Goal: Task Accomplishment & Management: Use online tool/utility

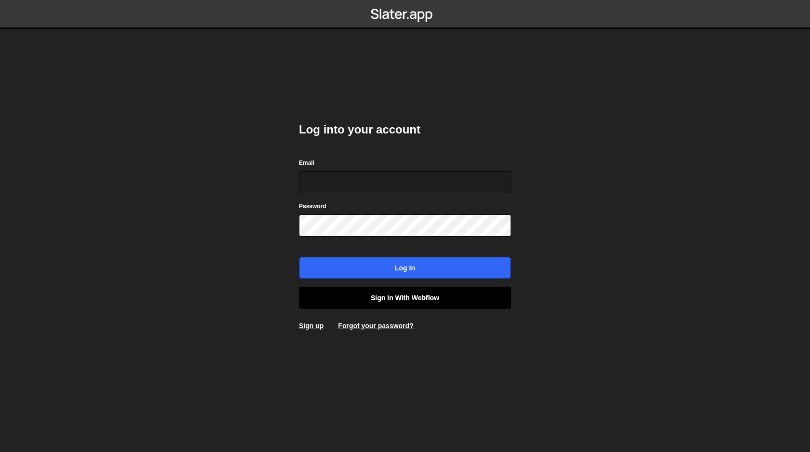
click at [431, 296] on link "Sign in with Webflow" at bounding box center [405, 298] width 212 height 22
click at [395, 299] on link "Sign in with Webflow" at bounding box center [405, 298] width 212 height 22
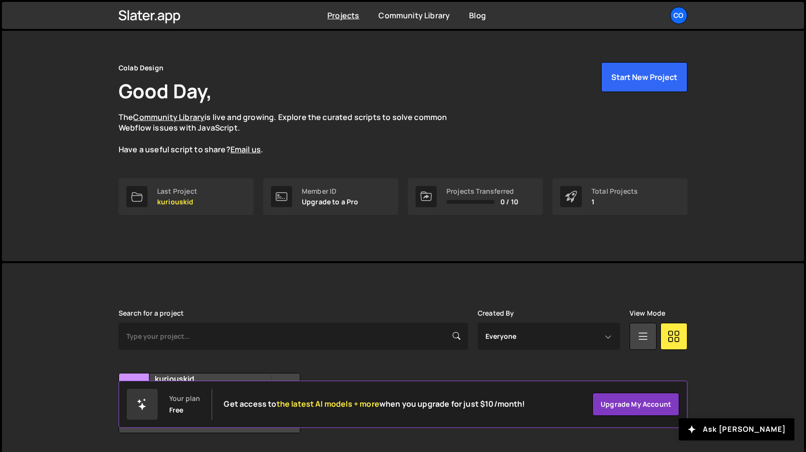
scroll to position [44, 0]
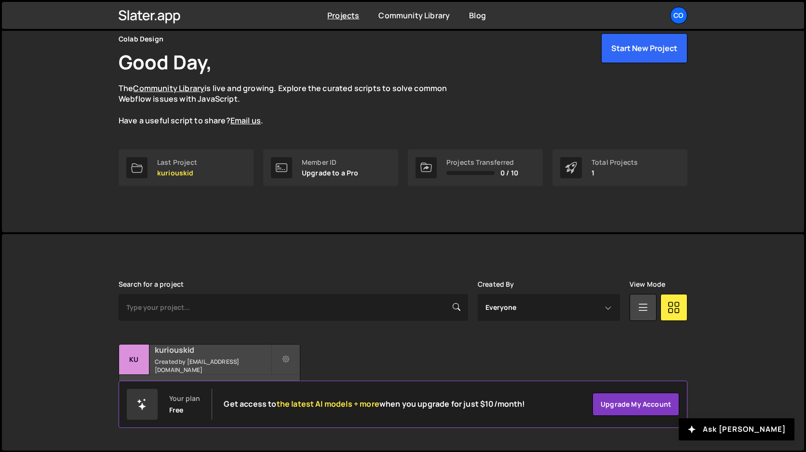
click at [227, 362] on small "Created by amarsinhbhagat@gmail.com" at bounding box center [213, 366] width 116 height 16
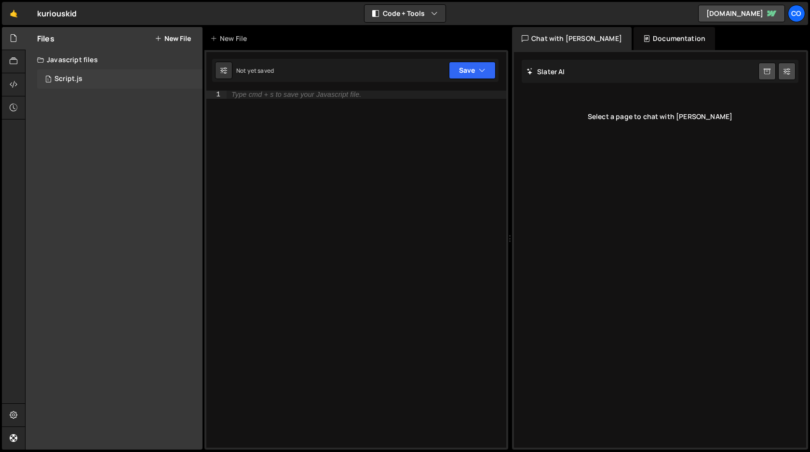
click at [76, 81] on div "Script.js" at bounding box center [68, 79] width 28 height 9
click at [70, 78] on div "Script.js" at bounding box center [68, 79] width 28 height 9
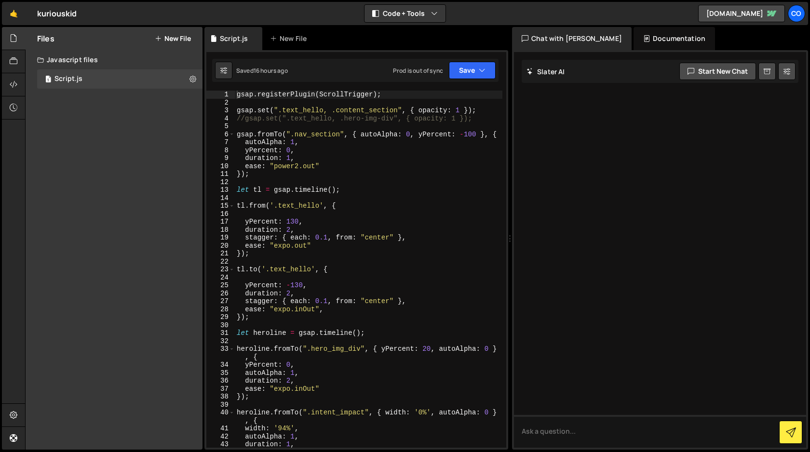
click at [395, 217] on div "gsap . registerPlugin ( ScrollTrigger ) ; gsap . set ( ".text_hello, .content_s…" at bounding box center [369, 277] width 268 height 373
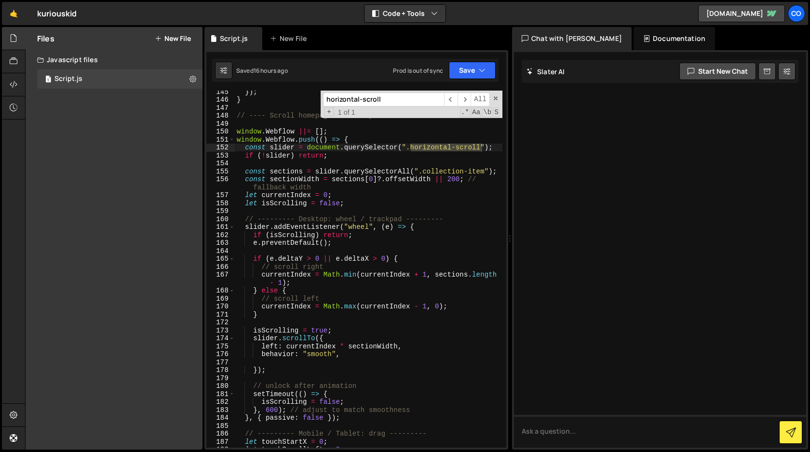
scroll to position [1205, 0]
type input "horizontal-scroll"
click at [496, 98] on span at bounding box center [495, 98] width 7 height 7
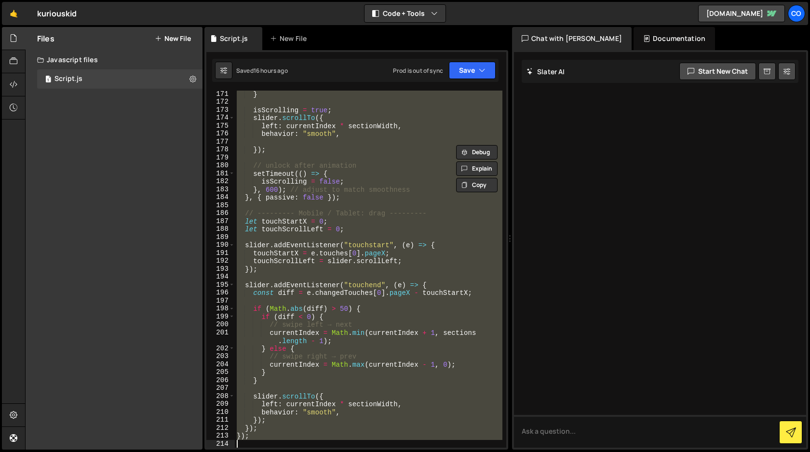
scroll to position [1433, 0]
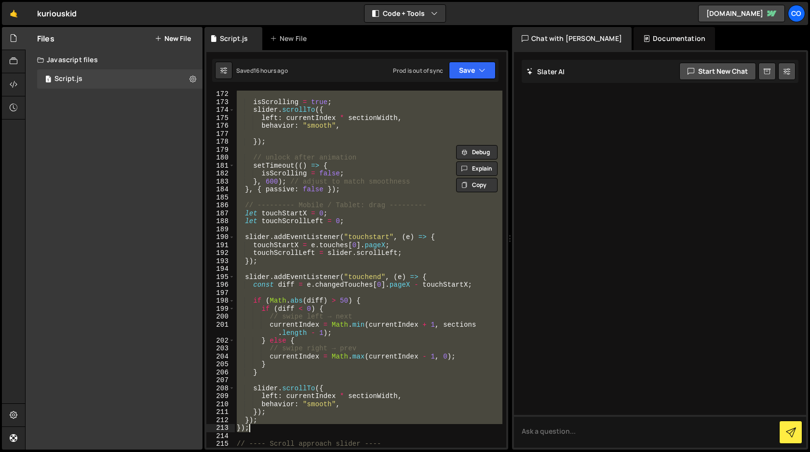
drag, startPoint x: 236, startPoint y: 121, endPoint x: 306, endPoint y: 430, distance: 316.9
click at [306, 430] on div "isScrolling = true ; slider . scrollTo ({ left : currentIndex * sectionWidth , …" at bounding box center [369, 276] width 268 height 373
type textarea "}); });"
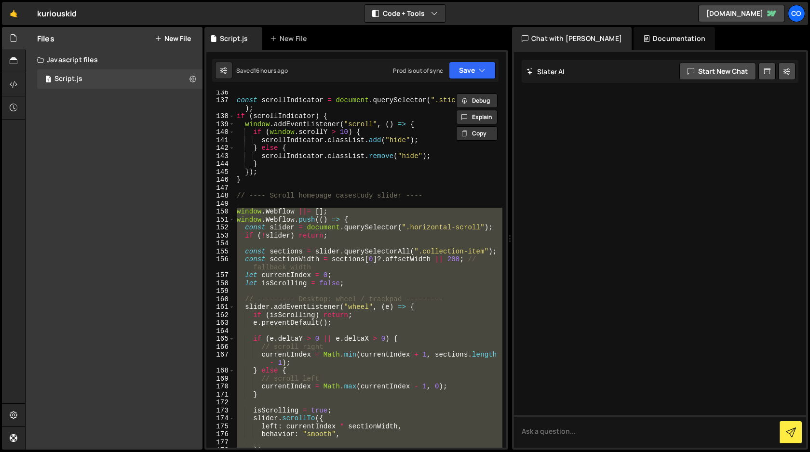
scroll to position [1120, 0]
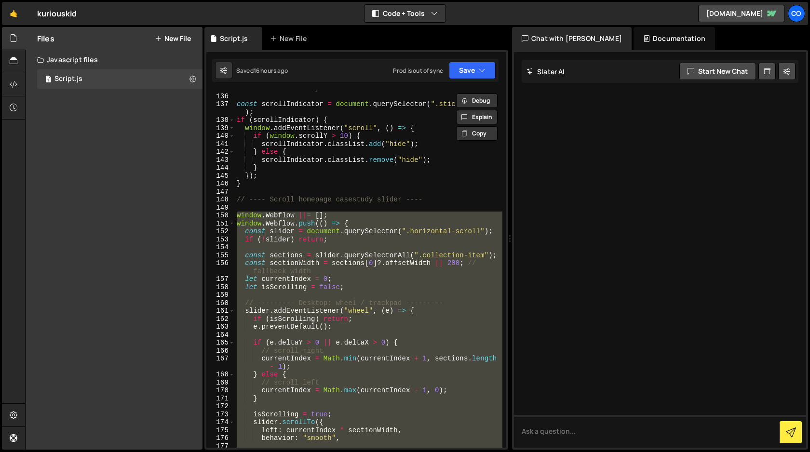
click at [311, 205] on div "// --- Scroll Sticky --- const scrollIndicator = document . querySelector ( ".s…" at bounding box center [369, 270] width 268 height 373
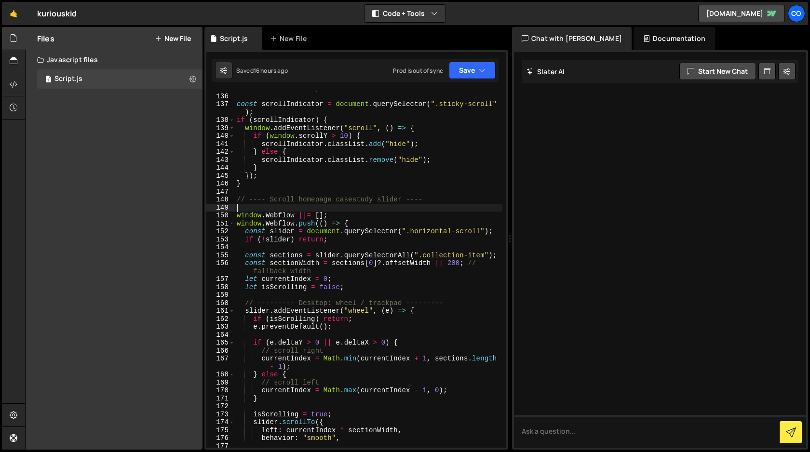
click at [435, 200] on div "// --- Scroll Sticky --- const scrollIndicator = document . querySelector ( ".s…" at bounding box center [369, 270] width 268 height 373
type textarea "// ---- Scroll homepage casestudy slider ----"
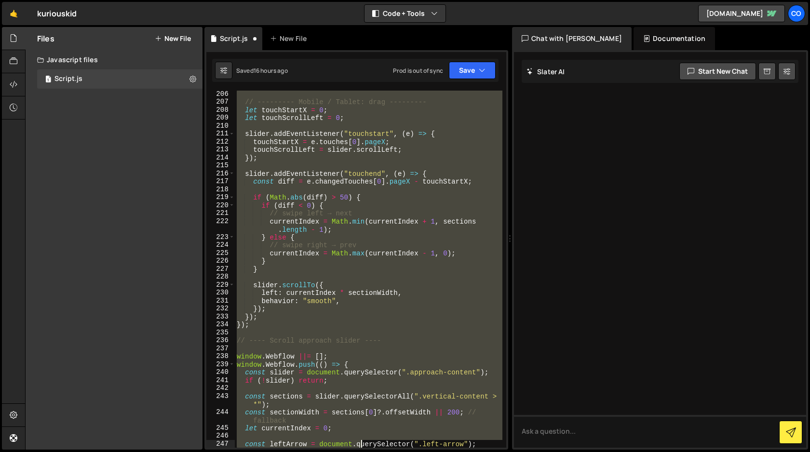
scroll to position [1719, 0]
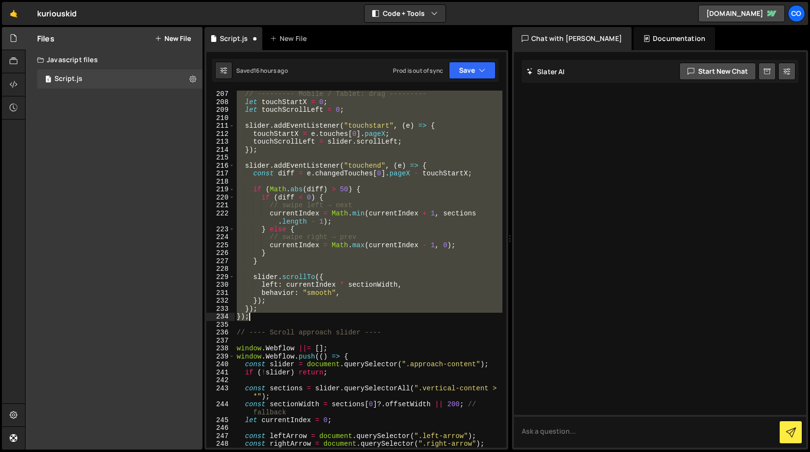
drag, startPoint x: 235, startPoint y: 121, endPoint x: 344, endPoint y: 318, distance: 225.6
click at [344, 318] on div "// --------- Mobile / Tablet: drag --------- let touchStartX = 0 ; let touchScr…" at bounding box center [369, 276] width 268 height 373
type textarea "}); });"
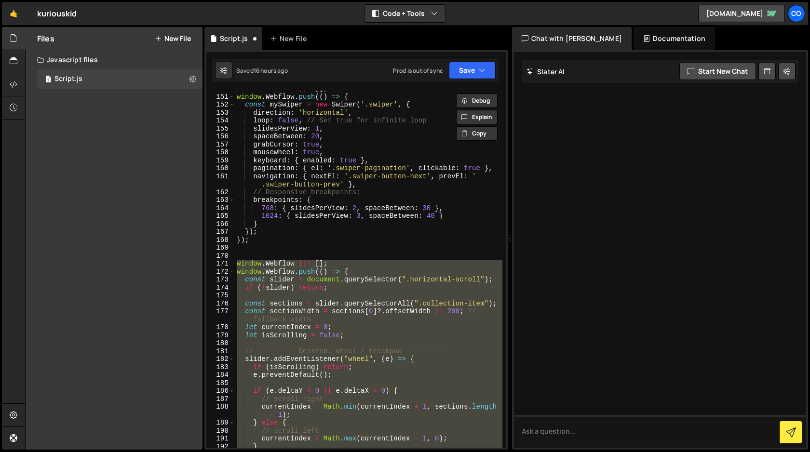
scroll to position [1247, 0]
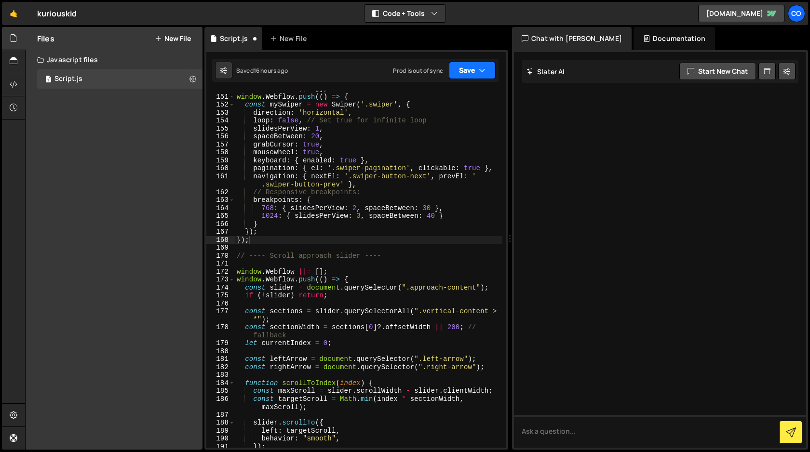
click at [466, 70] on button "Save" at bounding box center [472, 70] width 47 height 17
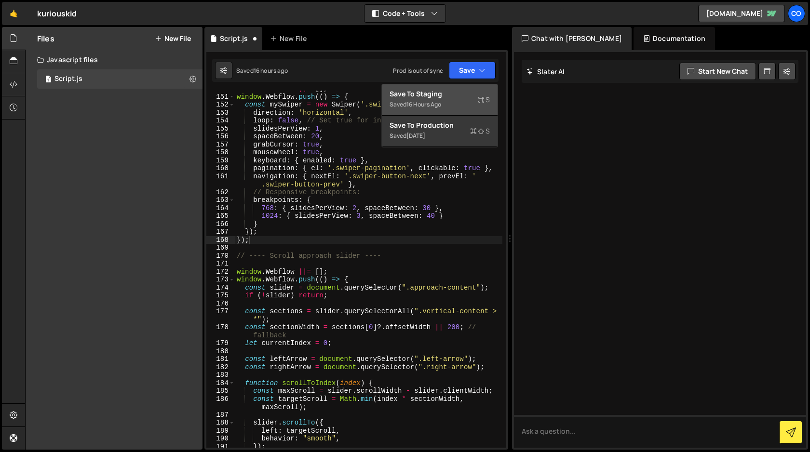
click at [447, 102] on div "Saved 16 hours ago" at bounding box center [440, 105] width 100 height 12
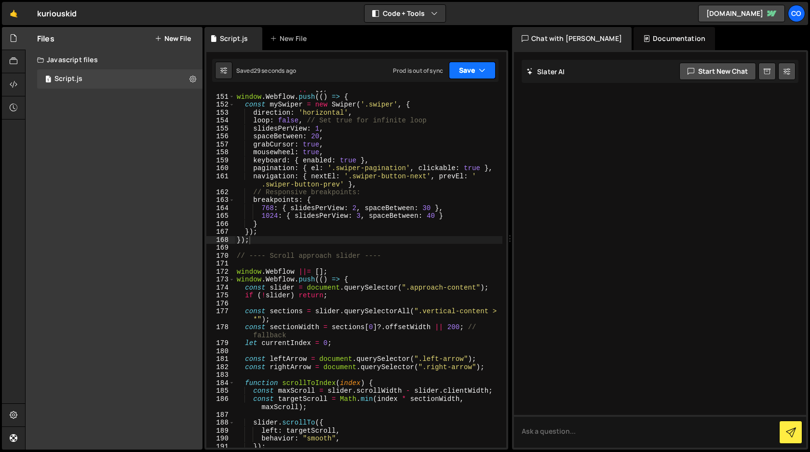
click at [479, 71] on icon "button" at bounding box center [482, 71] width 7 height 10
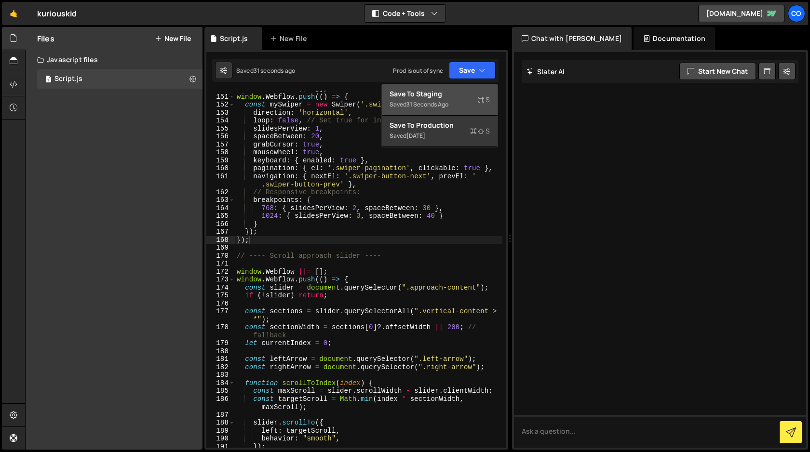
click at [463, 102] on div "Saved 31 seconds ago" at bounding box center [440, 105] width 100 height 12
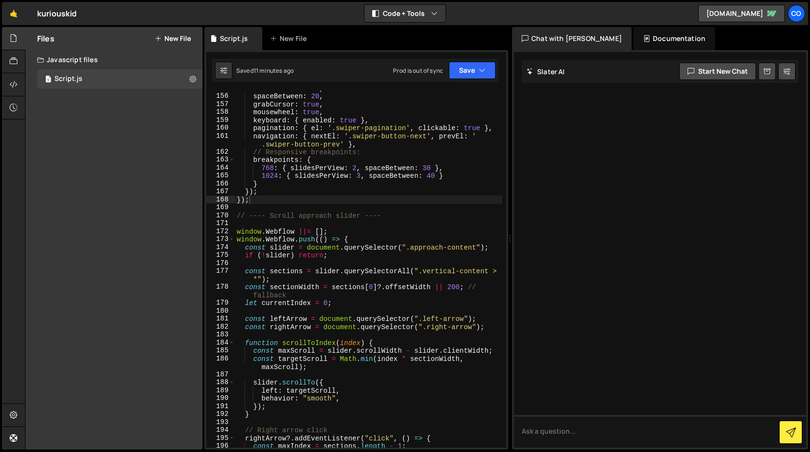
scroll to position [1287, 0]
click at [407, 321] on div "slidesPerView : 1 , spaceBetween : 20 , grabCursor : true , mousewheel : true ,…" at bounding box center [369, 270] width 268 height 373
type textarea "});"
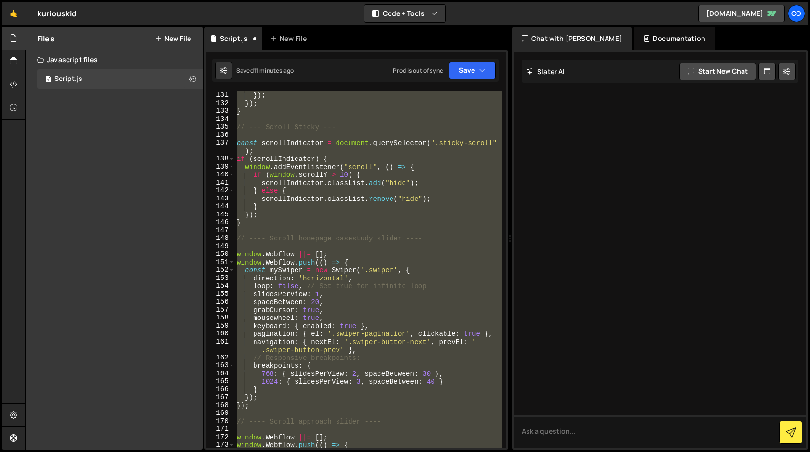
scroll to position [1082, 0]
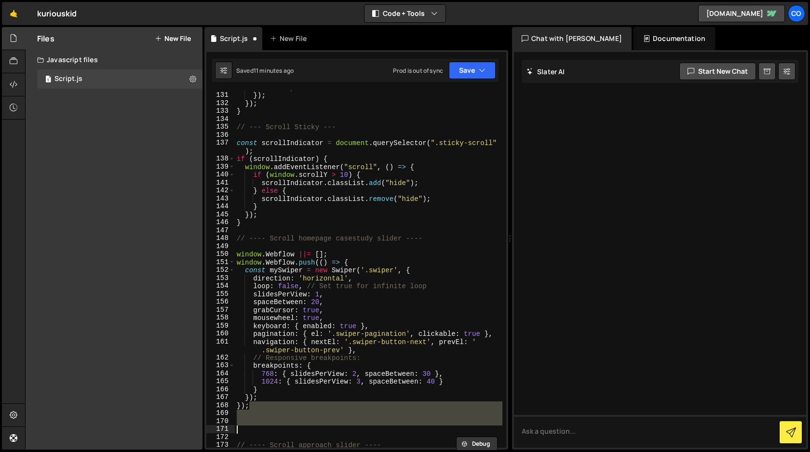
type textarea "}); });"
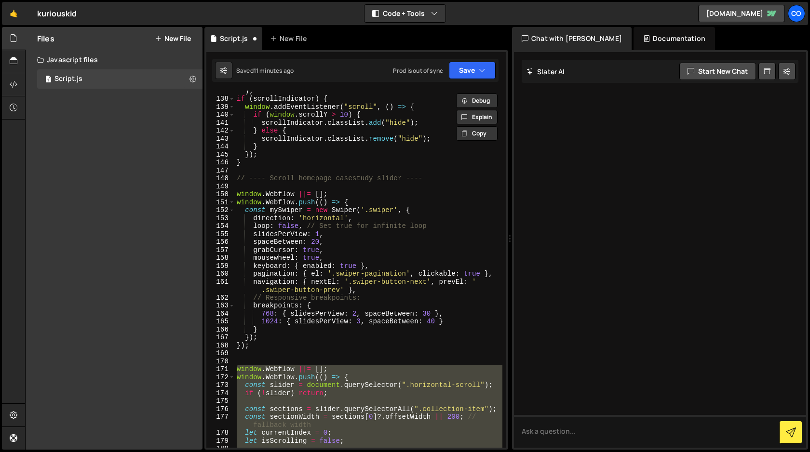
scroll to position [1139, 0]
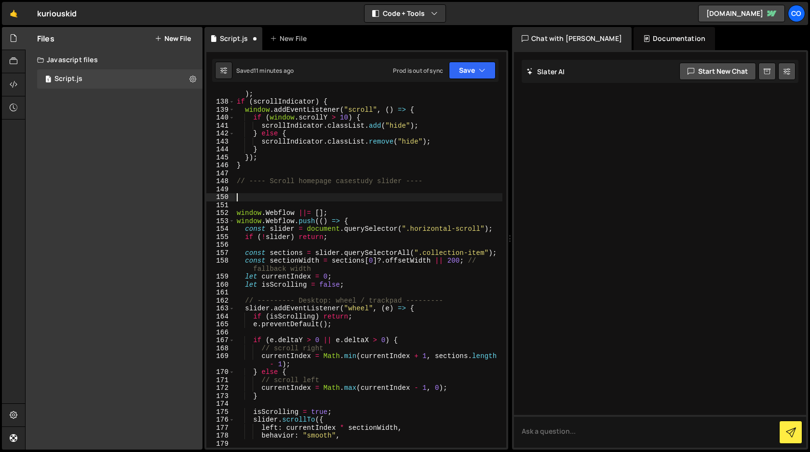
type textarea "// ---- Scroll homepage casestudy slider ----"
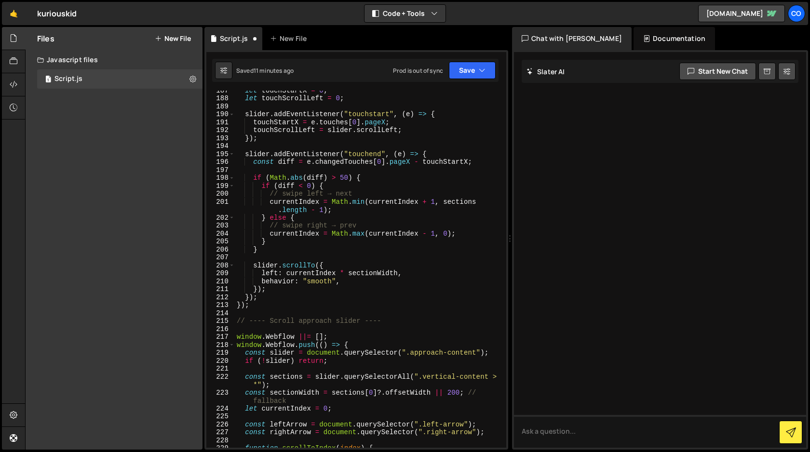
scroll to position [1557, 0]
click at [480, 74] on icon "button" at bounding box center [482, 71] width 7 height 10
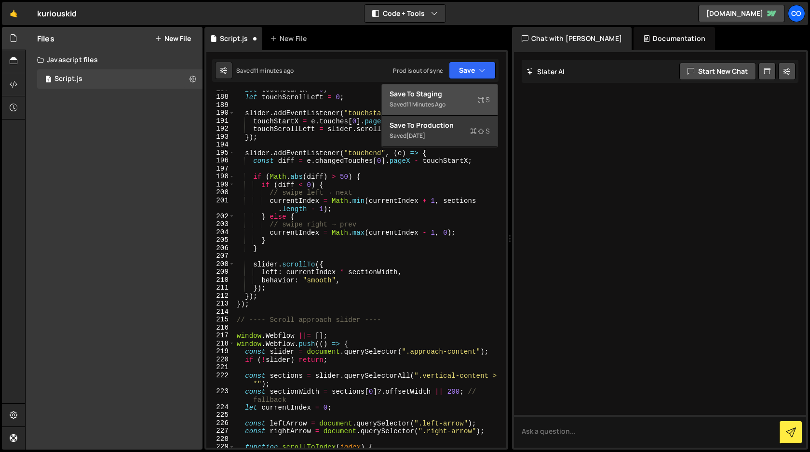
click at [462, 96] on div "Save to Staging S" at bounding box center [440, 94] width 100 height 10
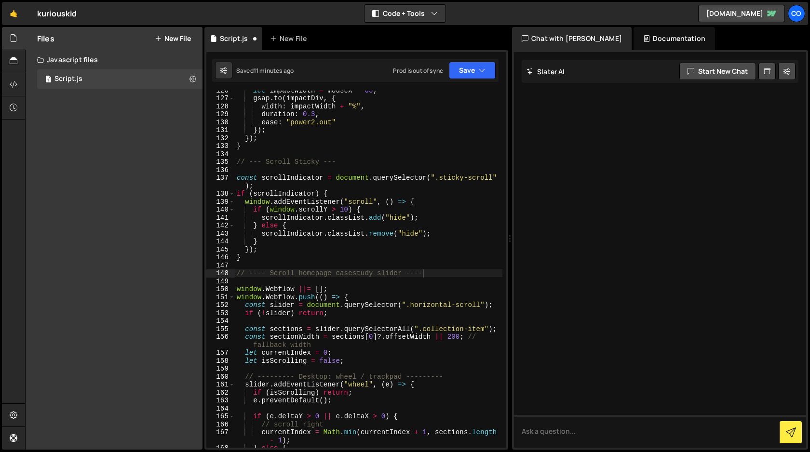
scroll to position [1046, 0]
click at [421, 154] on div "let impactWidth = mouseX * 65 ; gsap . to ( impactDiv , { width : impactWidth +…" at bounding box center [369, 272] width 268 height 373
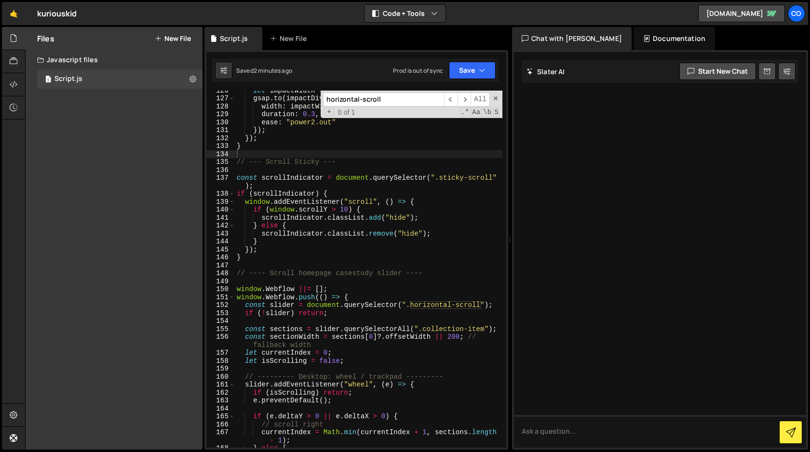
paste input "."
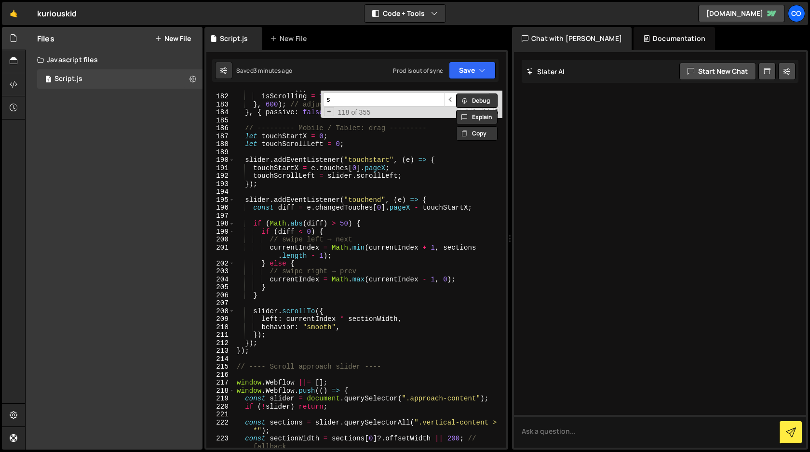
scroll to position [1078, 0]
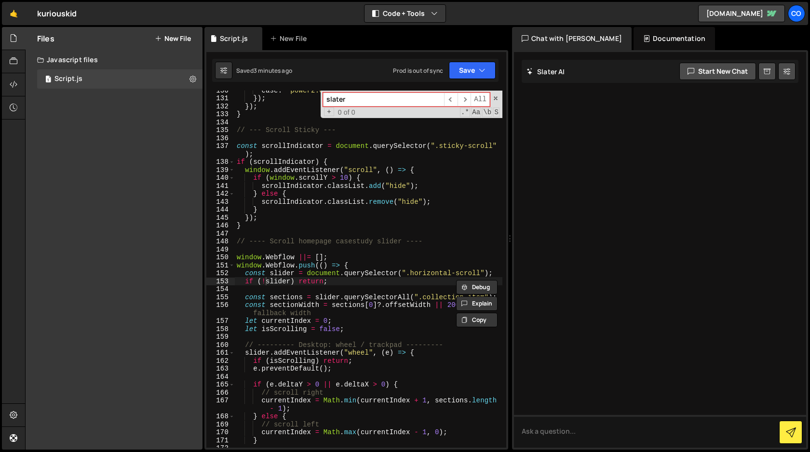
type input "slater"
click at [496, 96] on span at bounding box center [495, 98] width 7 height 7
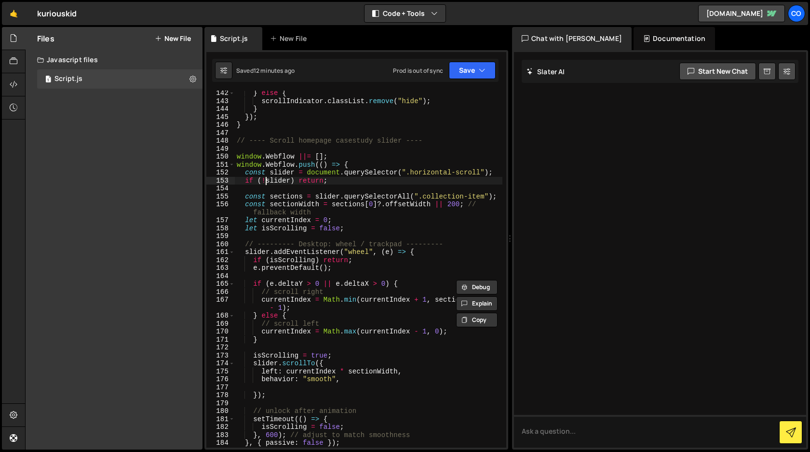
scroll to position [1209, 0]
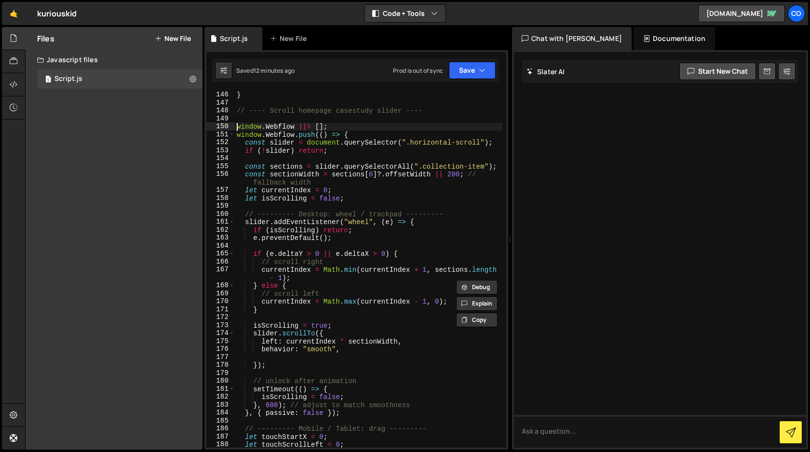
click at [236, 128] on div "}) ; } // ---- Scroll homepage casestudy slider ---- window . Webflow ||= [ ] ;…" at bounding box center [369, 269] width 268 height 373
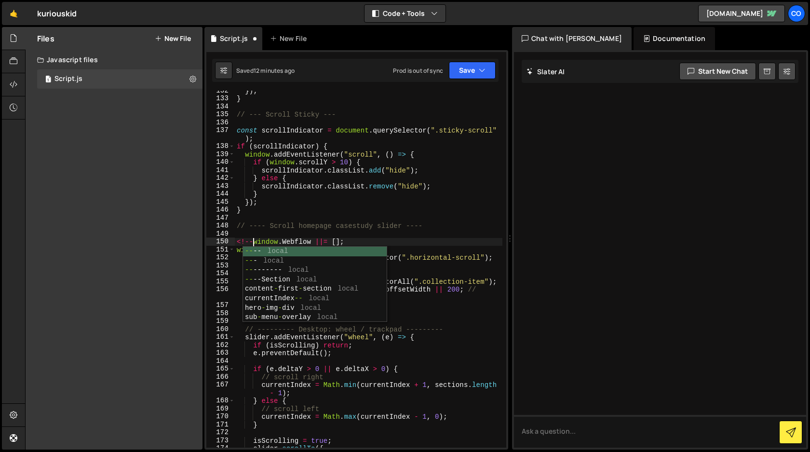
scroll to position [0, 1]
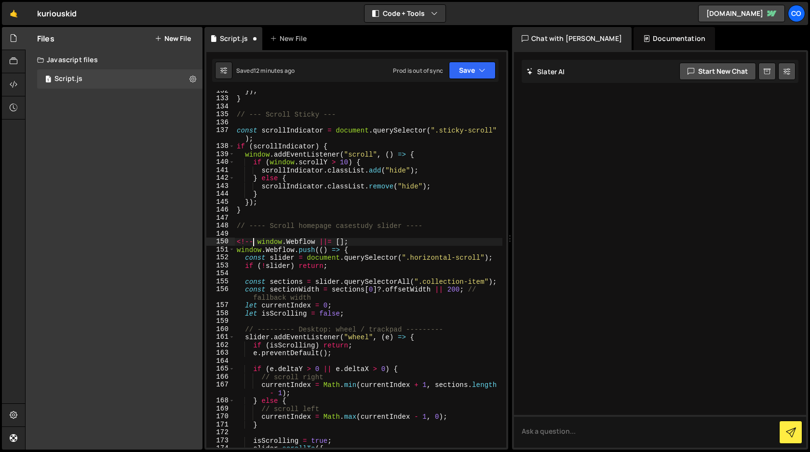
click at [253, 242] on div "}) ; } // --- Scroll Sticky --- const scrollIndicator = document . querySelecto…" at bounding box center [369, 273] width 268 height 373
type textarea "/* window.Webflow ||= [];"
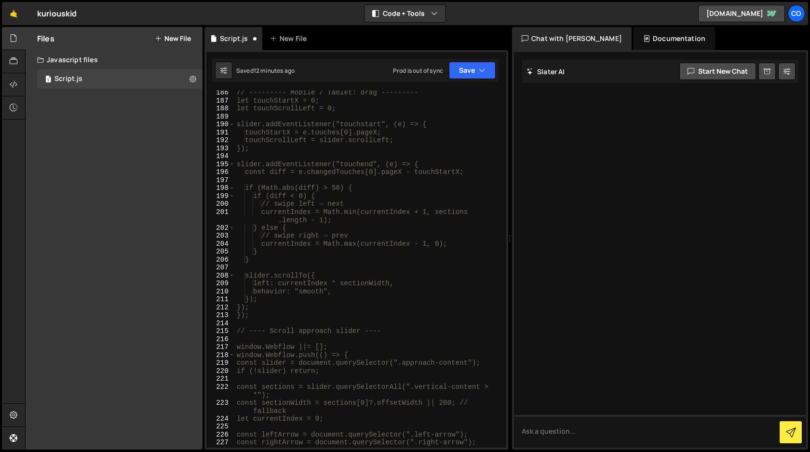
scroll to position [1545, 0]
click at [293, 320] on div "// --------- Mobile / Tablet: drag --------- let touchStartX = 0; let touchScro…" at bounding box center [369, 275] width 268 height 373
click at [307, 318] on div "// --------- Mobile / Tablet: drag --------- let touchStartX = 0; let touchScro…" at bounding box center [369, 275] width 268 height 373
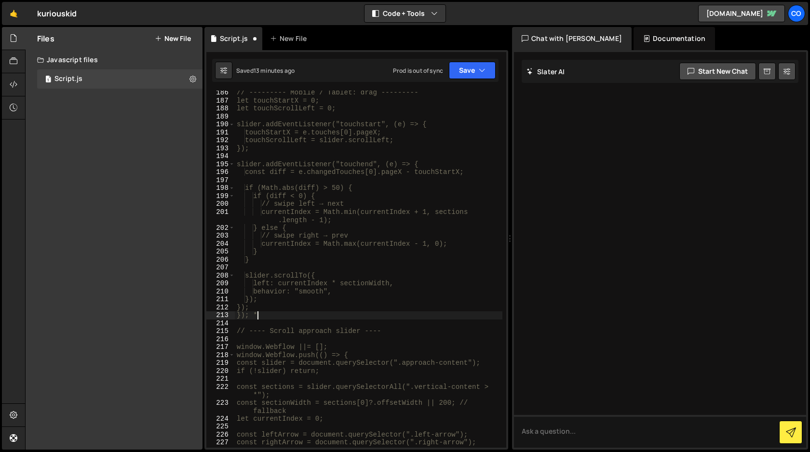
type textarea "}); */"
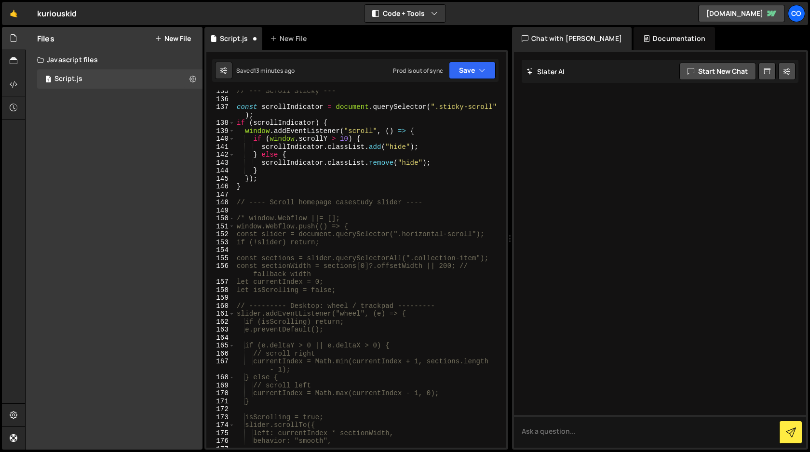
scroll to position [1104, 0]
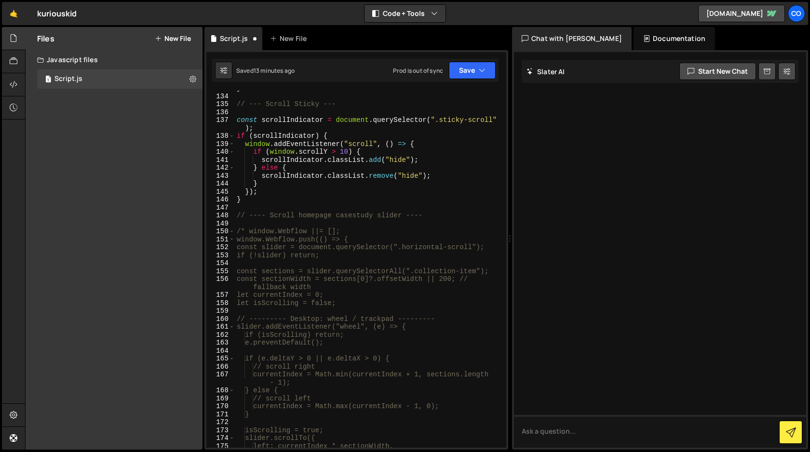
click at [439, 218] on div "} // --- Scroll Sticky --- const scrollIndicator = document . querySelector ( "…" at bounding box center [369, 270] width 268 height 373
type textarea "// ---- Scroll homepage casestudy slider ----"
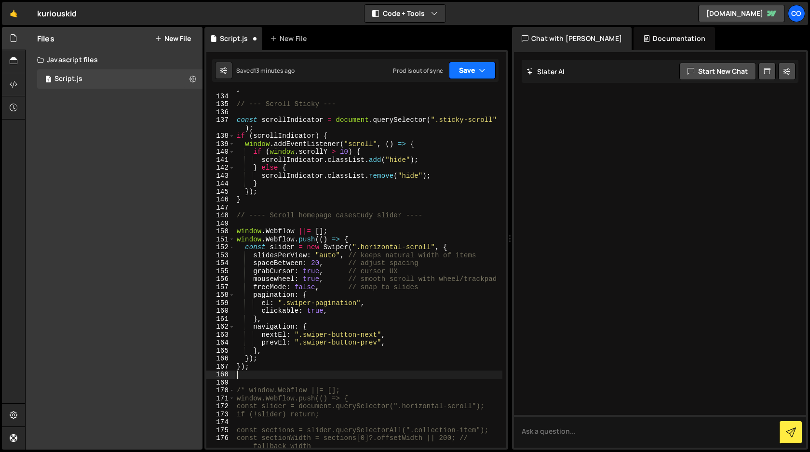
click at [477, 73] on button "Save" at bounding box center [472, 70] width 47 height 17
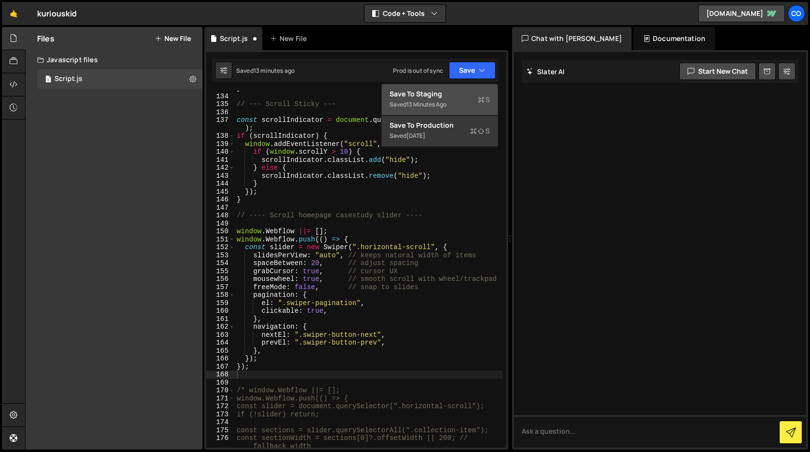
click at [449, 100] on div "Saved 13 minutes ago" at bounding box center [440, 105] width 100 height 12
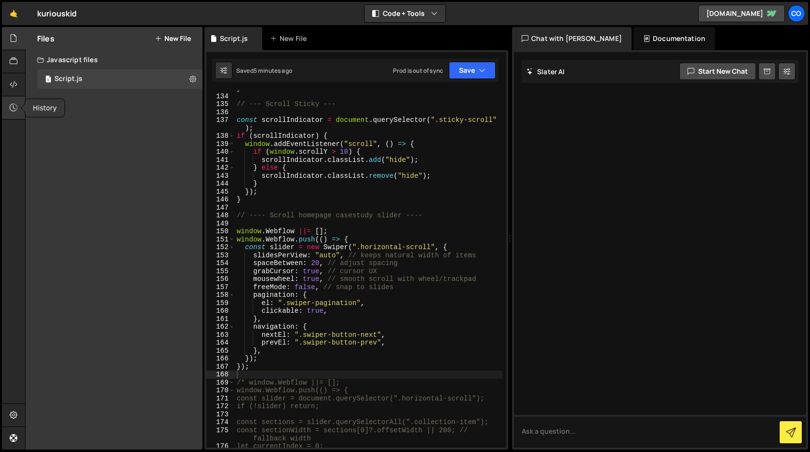
click at [15, 109] on icon at bounding box center [14, 107] width 8 height 11
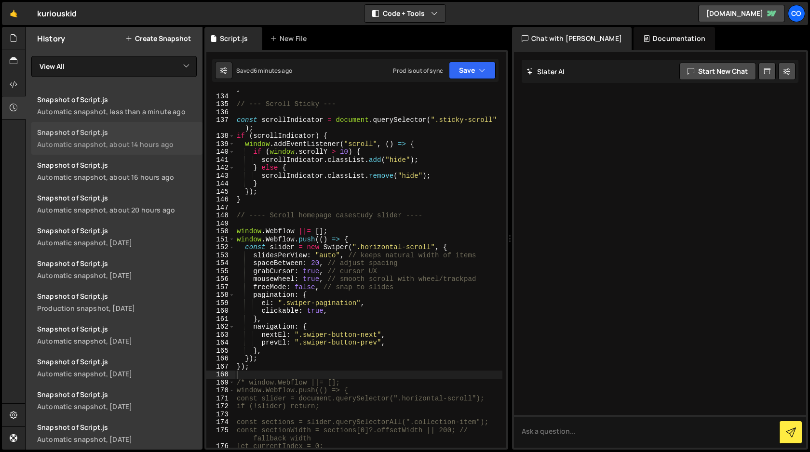
click at [130, 146] on div "Automatic snapshot, about 14 hours ago" at bounding box center [117, 144] width 160 height 9
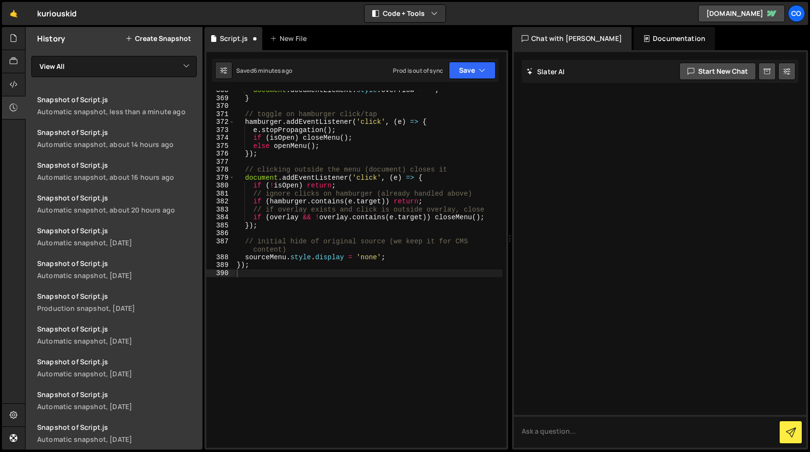
scroll to position [3092, 0]
click at [486, 71] on button "Save" at bounding box center [472, 70] width 47 height 17
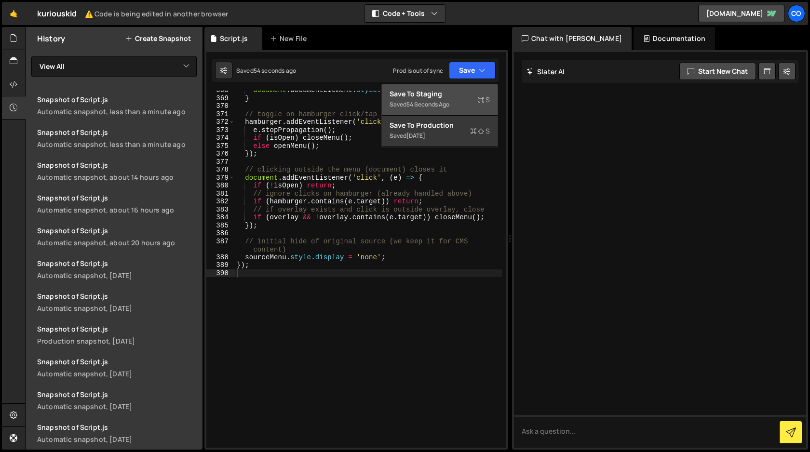
click at [459, 96] on div "Save to Staging S" at bounding box center [440, 94] width 100 height 10
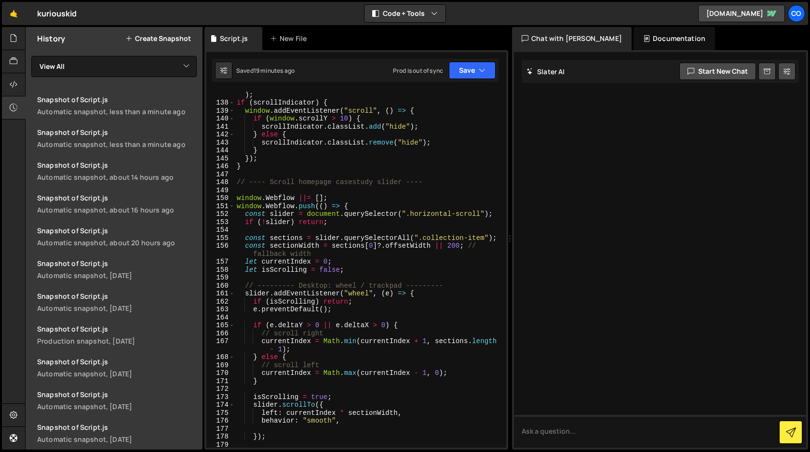
scroll to position [1138, 0]
click at [235, 199] on div "const scrollIndicator = document . querySelector ( ".sticky-scroll" ) ; if ( sc…" at bounding box center [369, 272] width 268 height 381
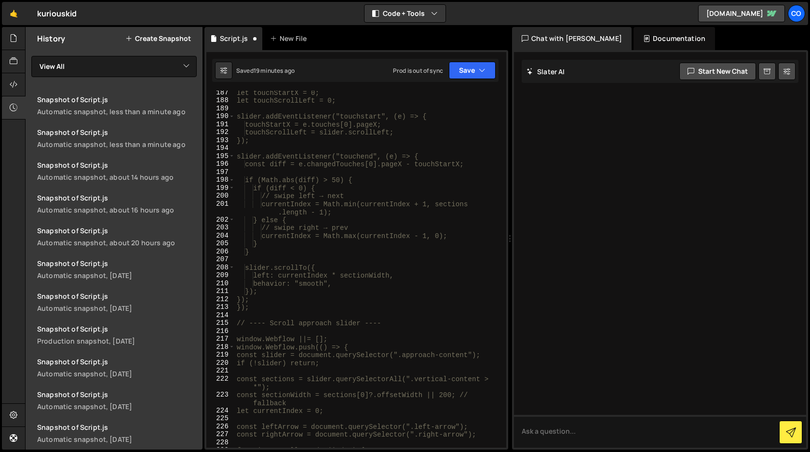
scroll to position [1559, 0]
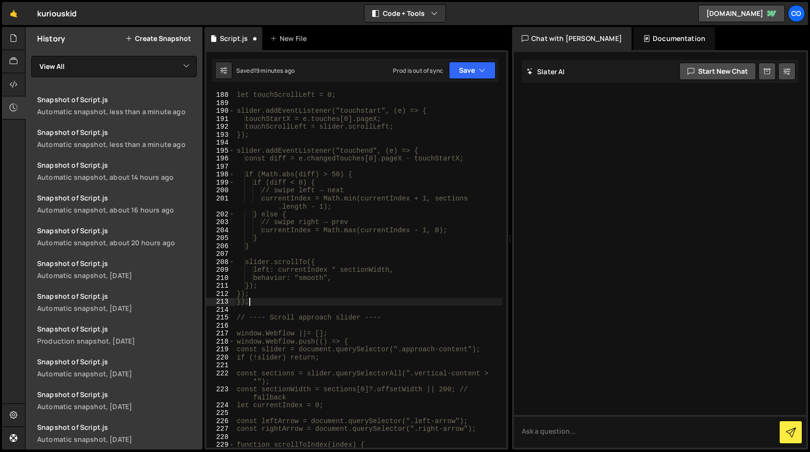
click at [273, 303] on div "let touchStartX = 0; let touchScrollLeft = 0; slider.addEventListener("touchsta…" at bounding box center [369, 269] width 268 height 373
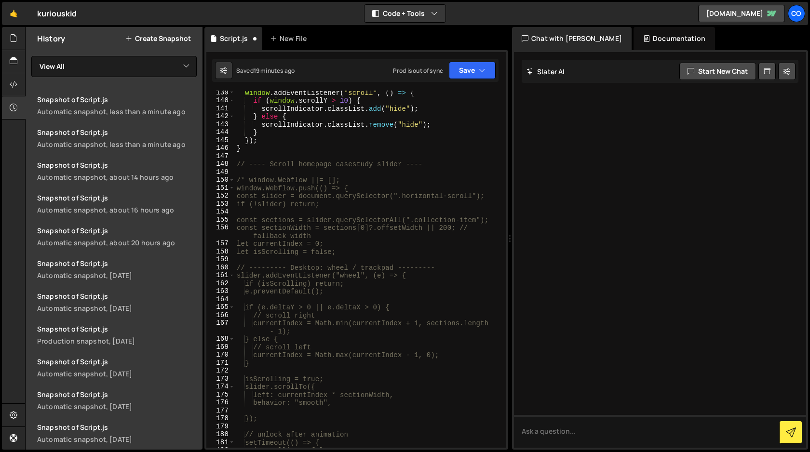
scroll to position [1155, 0]
click at [439, 166] on div "window . addEventListener ( "scroll" , ( ) => { if ( window . scrollY > 10 ) { …" at bounding box center [369, 275] width 268 height 373
type textarea "// ---- Scroll homepage casestudy slider ----"
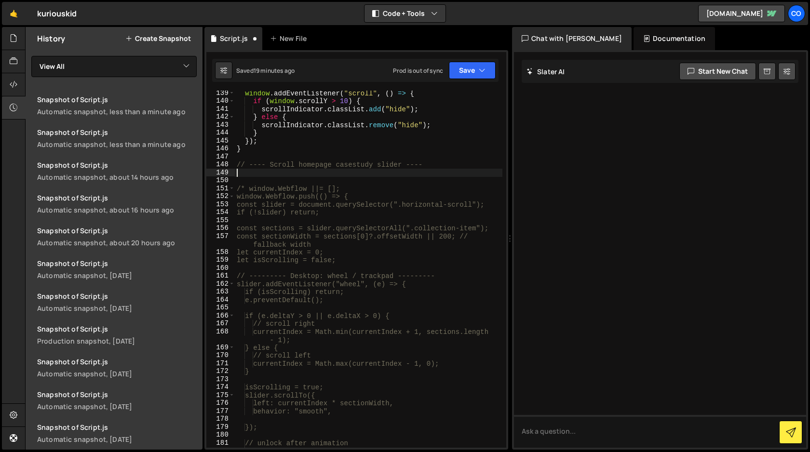
scroll to position [0, 0]
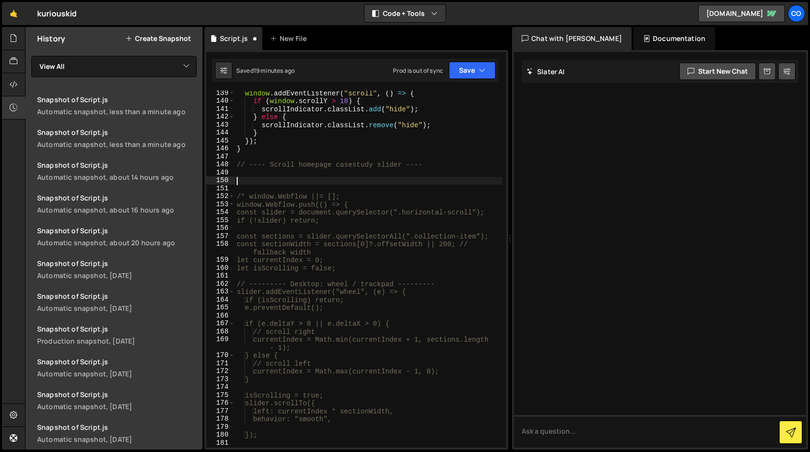
paste textarea "});"
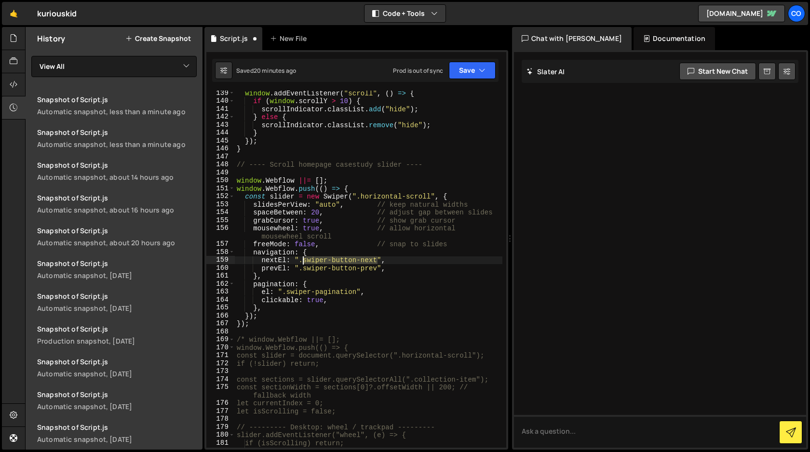
drag, startPoint x: 378, startPoint y: 261, endPoint x: 305, endPoint y: 262, distance: 72.8
click at [305, 262] on div "window . addEventListener ( "scroll" , ( ) => { if ( window . scrollY > 10 ) { …" at bounding box center [369, 275] width 268 height 373
paste textarea "right-arrow"
drag, startPoint x: 377, startPoint y: 267, endPoint x: 304, endPoint y: 269, distance: 72.8
click at [304, 269] on div "window . addEventListener ( "scroll" , ( ) => { if ( window . scrollY > 10 ) { …" at bounding box center [369, 275] width 268 height 373
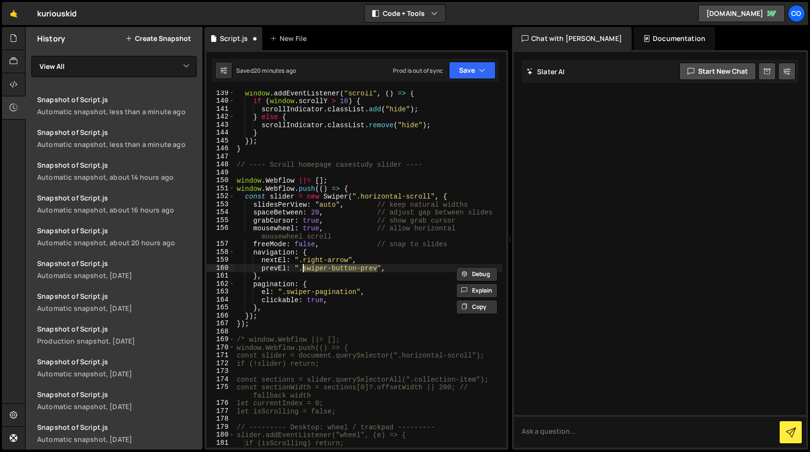
paste textarea "left-arrow"
click at [473, 74] on button "Save" at bounding box center [472, 70] width 47 height 17
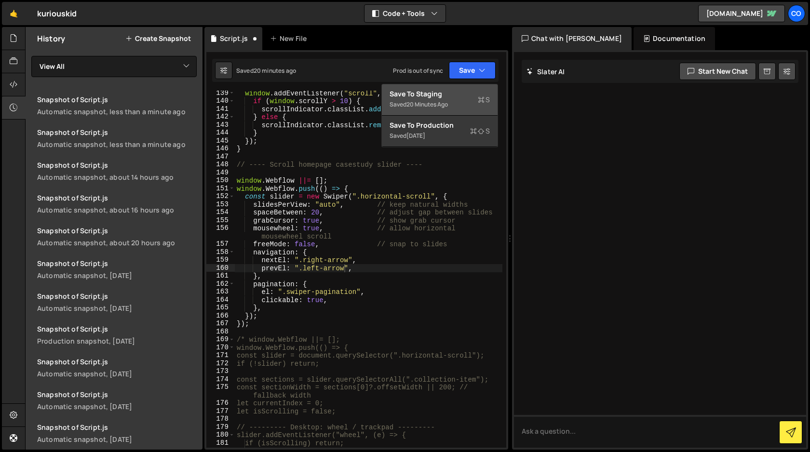
click at [456, 98] on div "Save to Staging S" at bounding box center [440, 94] width 100 height 10
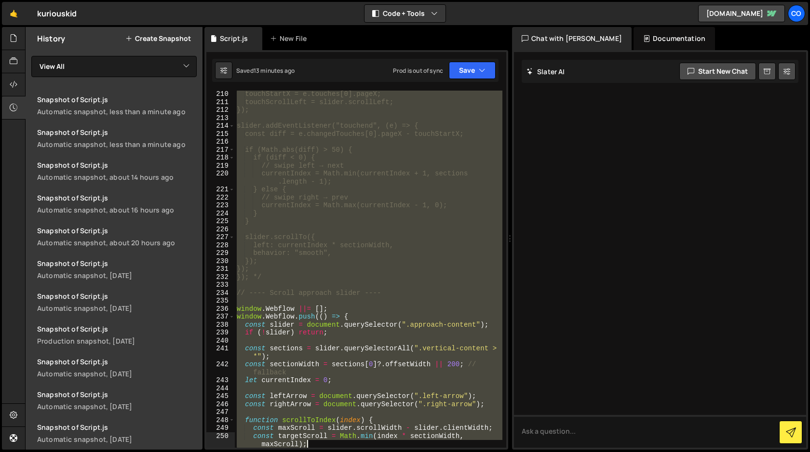
scroll to position [1759, 0]
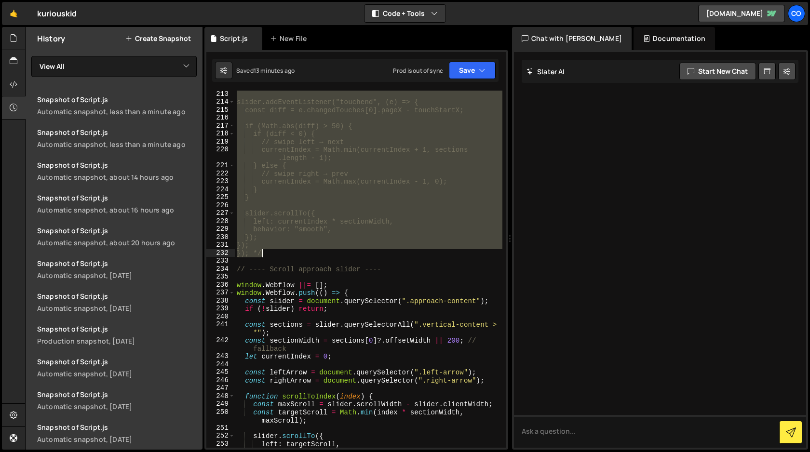
drag, startPoint x: 237, startPoint y: 148, endPoint x: 378, endPoint y: 256, distance: 177.9
click at [378, 256] on div "slider.addEventListener("touchend", (e) => { const diff = e.changedTouches[0].p…" at bounding box center [369, 276] width 268 height 373
type textarea "}); }); */"
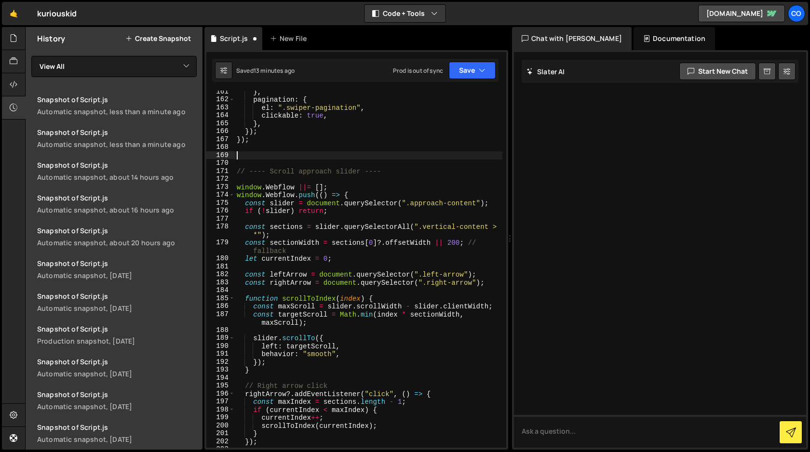
scroll to position [1331, 0]
click at [466, 72] on button "Save" at bounding box center [472, 70] width 47 height 17
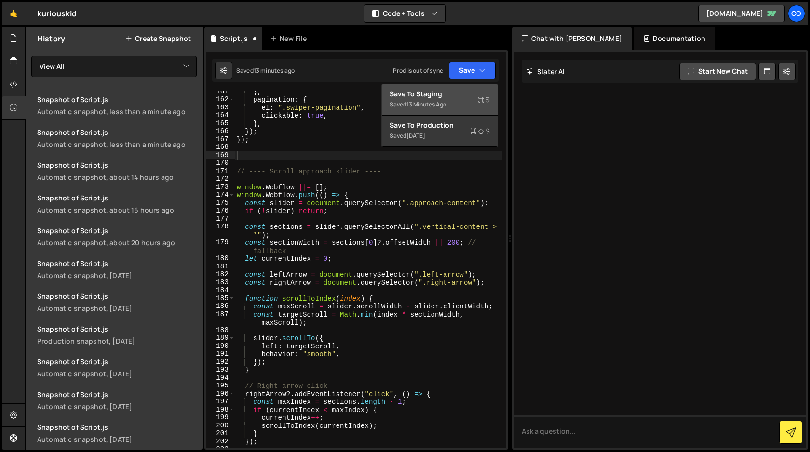
click at [446, 97] on div "Save to Staging S" at bounding box center [440, 94] width 100 height 10
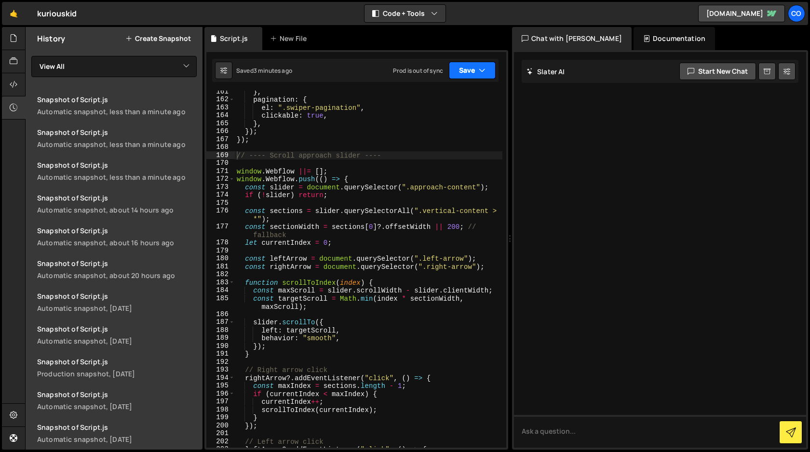
click at [482, 73] on icon "button" at bounding box center [482, 71] width 7 height 10
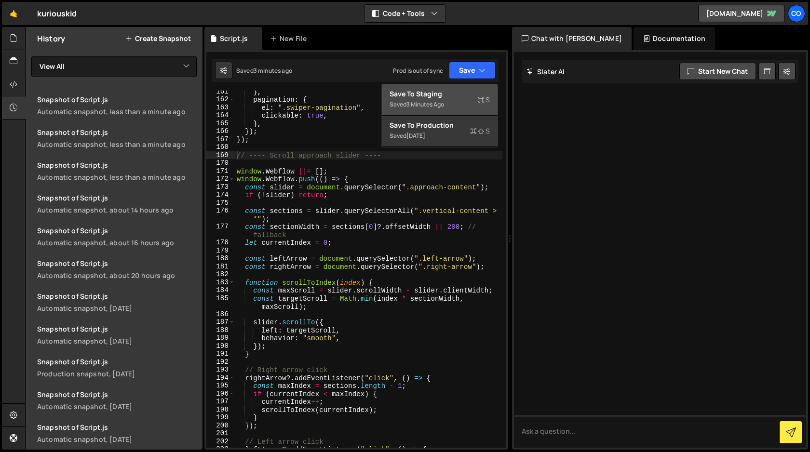
click at [444, 100] on div "Saved 3 minutes ago" at bounding box center [440, 105] width 100 height 12
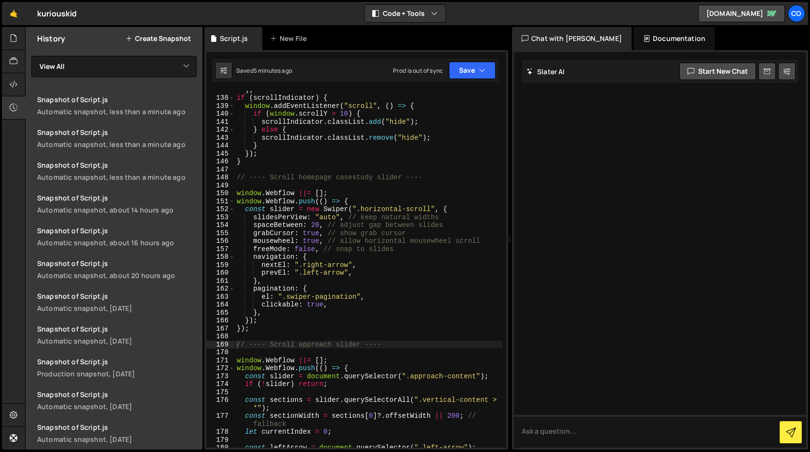
scroll to position [1140, 0]
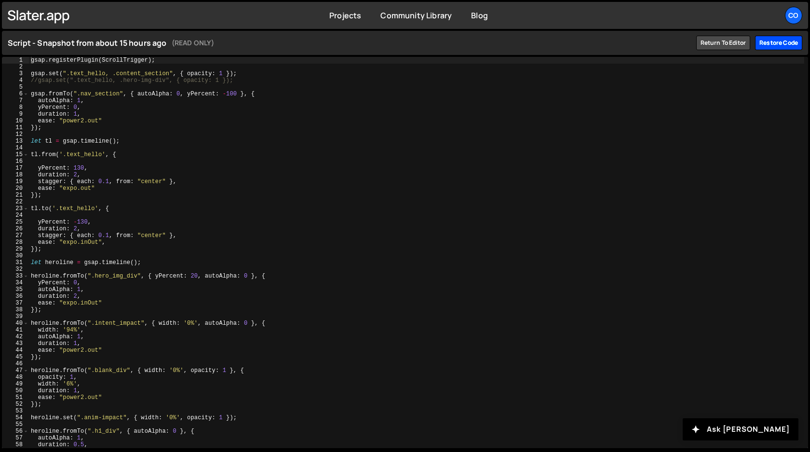
click at [777, 43] on div "Restore code" at bounding box center [778, 43] width 47 height 14
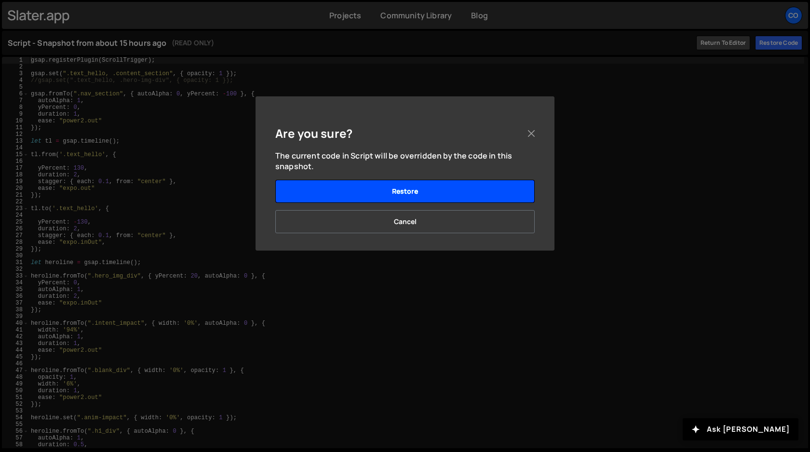
click at [464, 188] on button "Restore" at bounding box center [404, 191] width 259 height 23
